Goal: Task Accomplishment & Management: Use online tool/utility

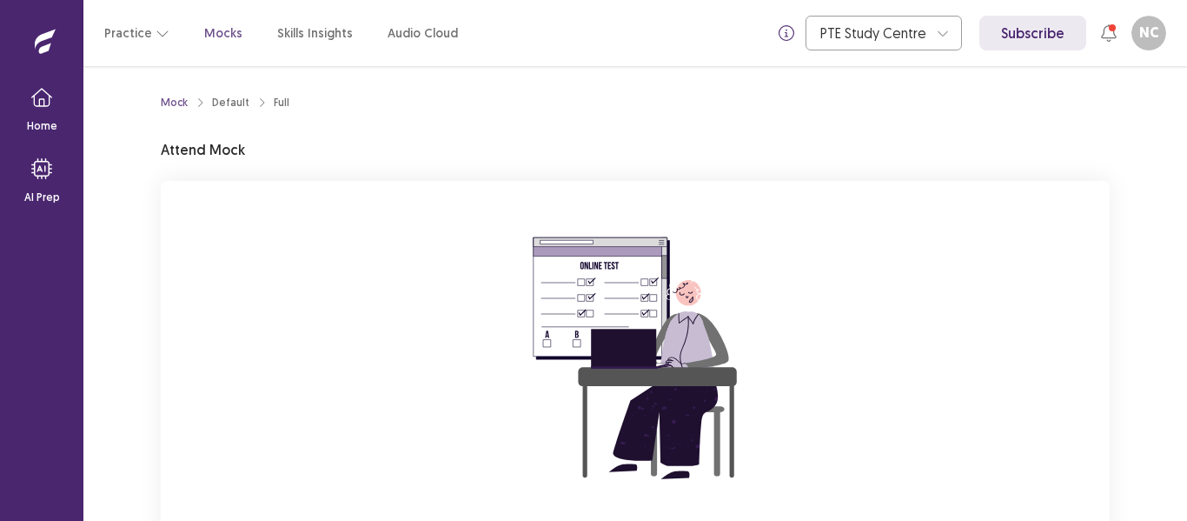
click at [777, 143] on div "Mock Default Full Attend Mock You are attempting to start a new mock. Please cl…" at bounding box center [635, 366] width 949 height 559
drag, startPoint x: 1186, startPoint y: 141, endPoint x: 629, endPoint y: 223, distance: 563.1
click at [629, 223] on div "Mock Default Full Attend Mock You are attempting to start a new mock. Please cl…" at bounding box center [635, 293] width 1104 height 455
click at [1186, 503] on div "Mock Default Full Attend Mock You are attempting to start a new mock. Please cl…" at bounding box center [635, 293] width 1104 height 455
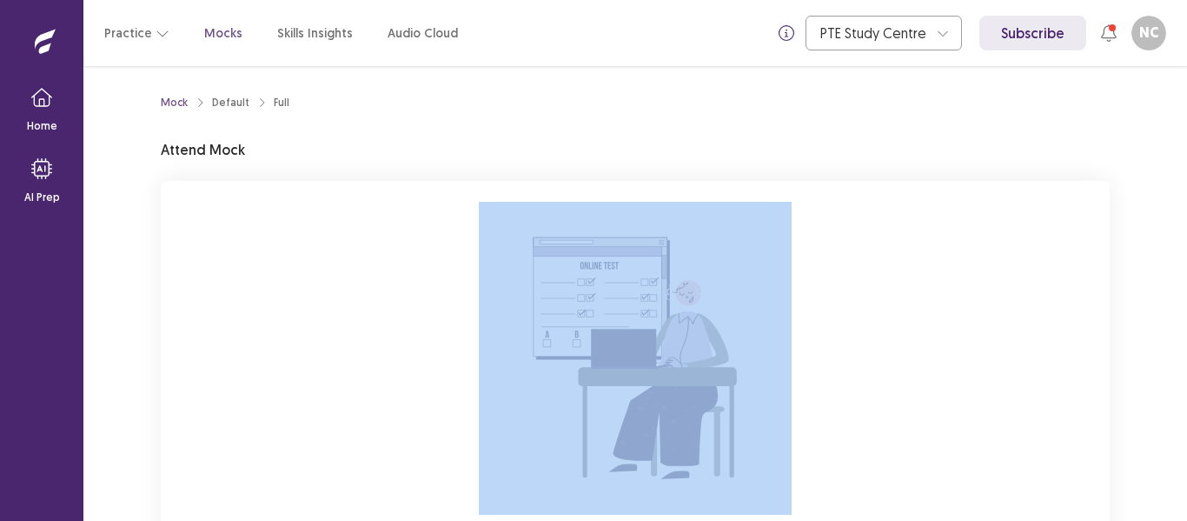
drag, startPoint x: 1186, startPoint y: 503, endPoint x: 760, endPoint y: 387, distance: 441.5
click at [760, 387] on div "Mock Default Full Attend Mock You are attempting to start a new mock. Please cl…" at bounding box center [635, 293] width 1104 height 455
click at [760, 387] on img at bounding box center [635, 358] width 313 height 313
click at [1018, 218] on div "You are attempting to start a new mock. Please click on the "Start" button to s…" at bounding box center [635, 413] width 949 height 465
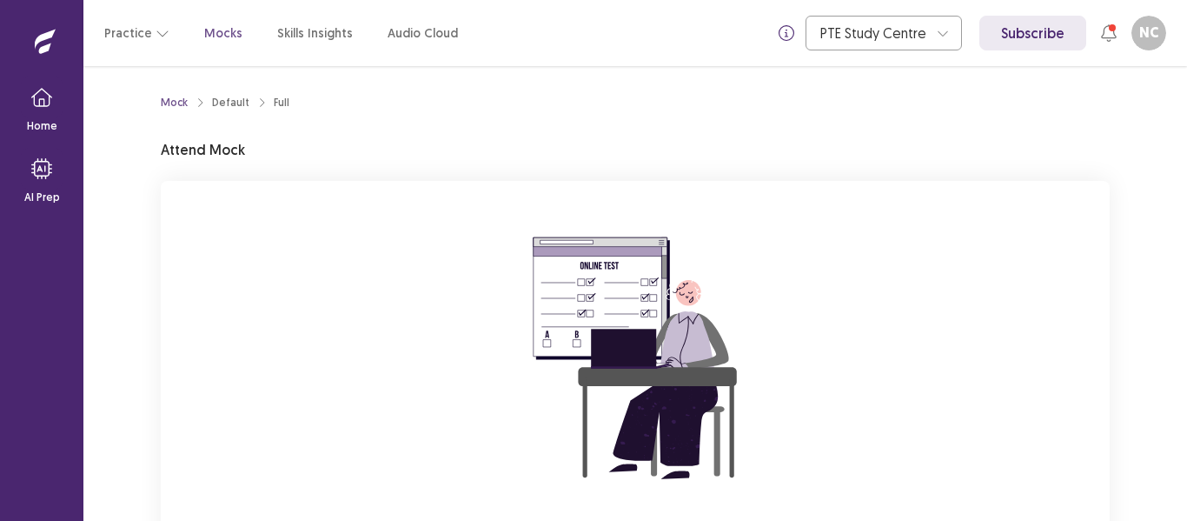
click at [546, 128] on div "Mock Default Full Attend Mock You are attempting to start a new mock. Please cl…" at bounding box center [635, 366] width 949 height 559
drag, startPoint x: 1186, startPoint y: 466, endPoint x: 1172, endPoint y: 196, distance: 269.9
click at [1172, 196] on div "Mock Default Full Attend Mock You are attempting to start a new mock. Please cl…" at bounding box center [635, 293] width 1104 height 455
click at [718, 268] on img at bounding box center [635, 358] width 313 height 313
click at [656, 312] on img at bounding box center [635, 358] width 313 height 313
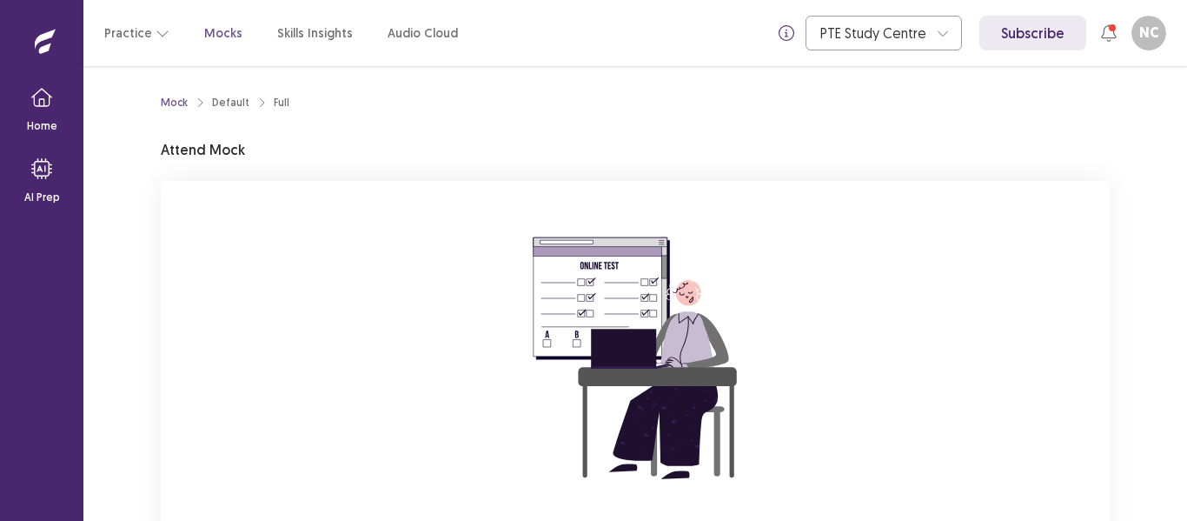
click at [641, 355] on img at bounding box center [635, 358] width 313 height 313
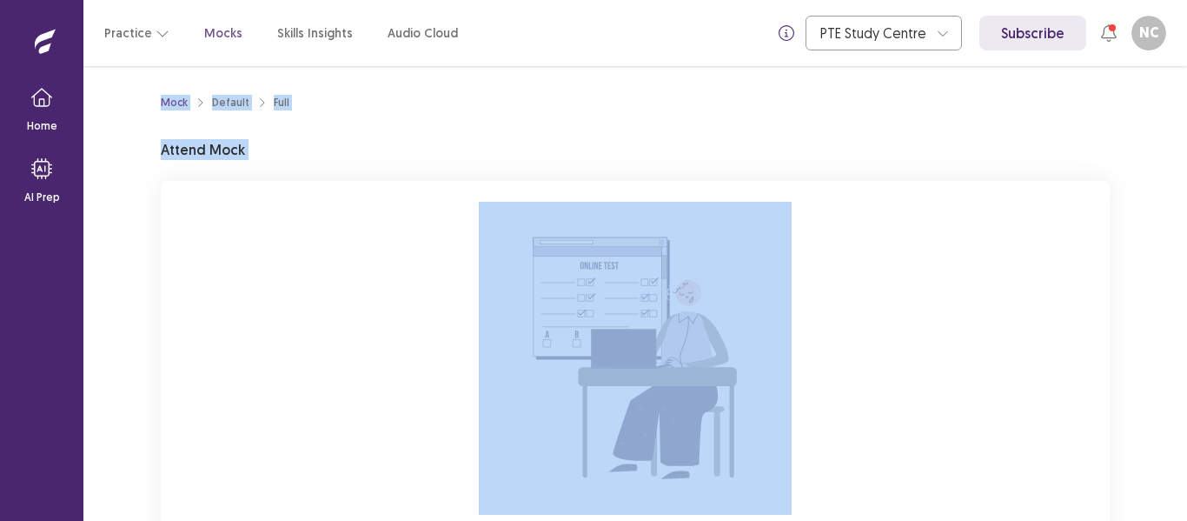
drag, startPoint x: 1186, startPoint y: 37, endPoint x: 1181, endPoint y: 406, distance: 368.6
click at [1181, 406] on div "Practice Mocks Skills Insights Audio Cloud PTE Study Centre Subscribe NC [PERSO…" at bounding box center [635, 260] width 1104 height 521
click at [861, 103] on div "Mock Default Full Attend Mock You are attempting to start a new mock. Please cl…" at bounding box center [635, 366] width 949 height 559
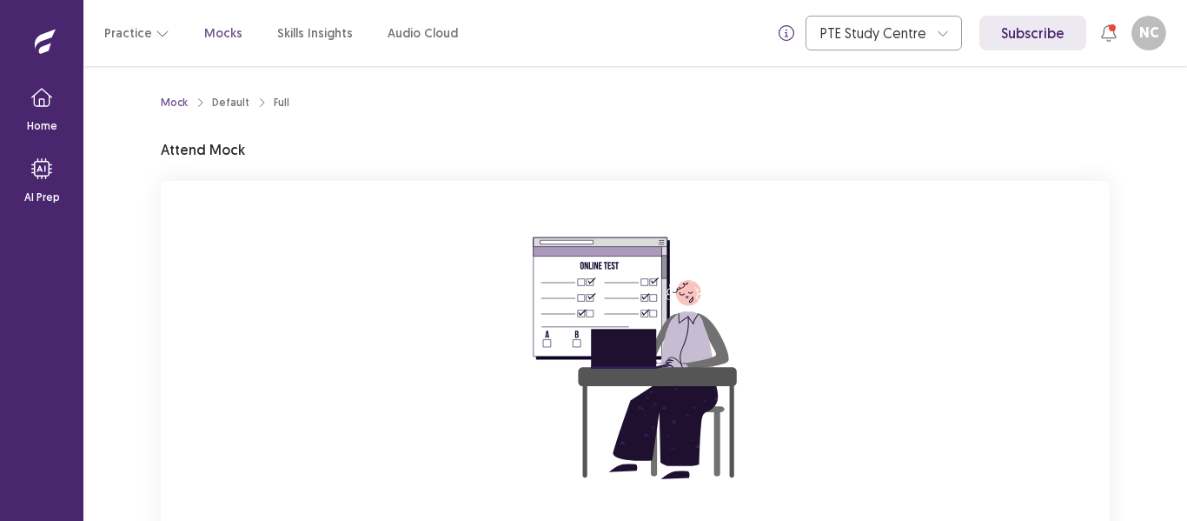
click at [219, 44] on div "Practice Mocks Skills Insights Audio Cloud" at bounding box center [281, 32] width 354 height 31
click at [219, 29] on p "Mocks" at bounding box center [223, 33] width 38 height 18
